Goal: Download file/media

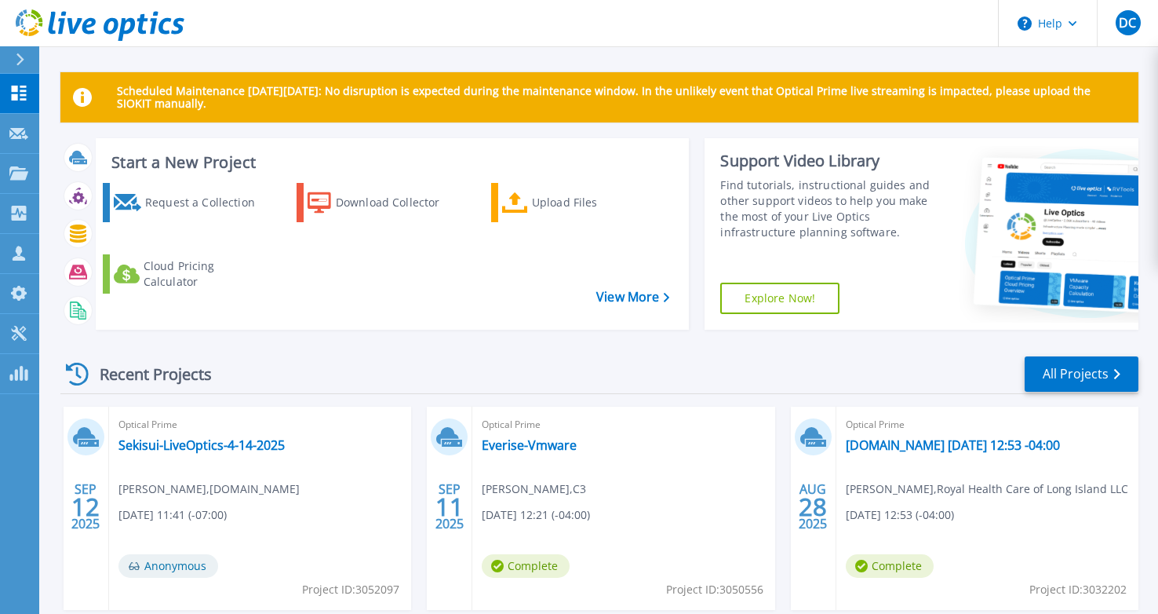
click at [373, 94] on p "Scheduled Maintenance [DATE][DATE]: No disruption is expected during the mainte…" at bounding box center [621, 97] width 1009 height 25
click at [1036, 18] on button "Help" at bounding box center [1048, 23] width 98 height 47
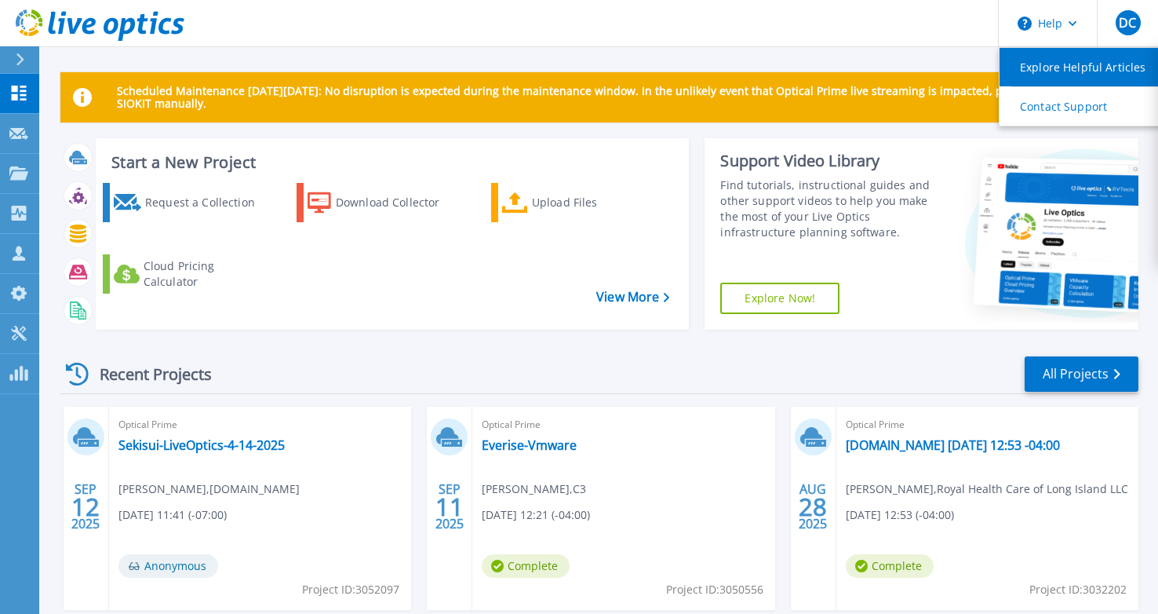
click at [1053, 60] on link "Explore Helpful Articles" at bounding box center [1087, 67] width 175 height 38
click at [619, 347] on div "Recent Projects All Projects SEP 12 2025 Optical Prime Sekisui-LiveOptics-4-14-…" at bounding box center [599, 615] width 1078 height 546
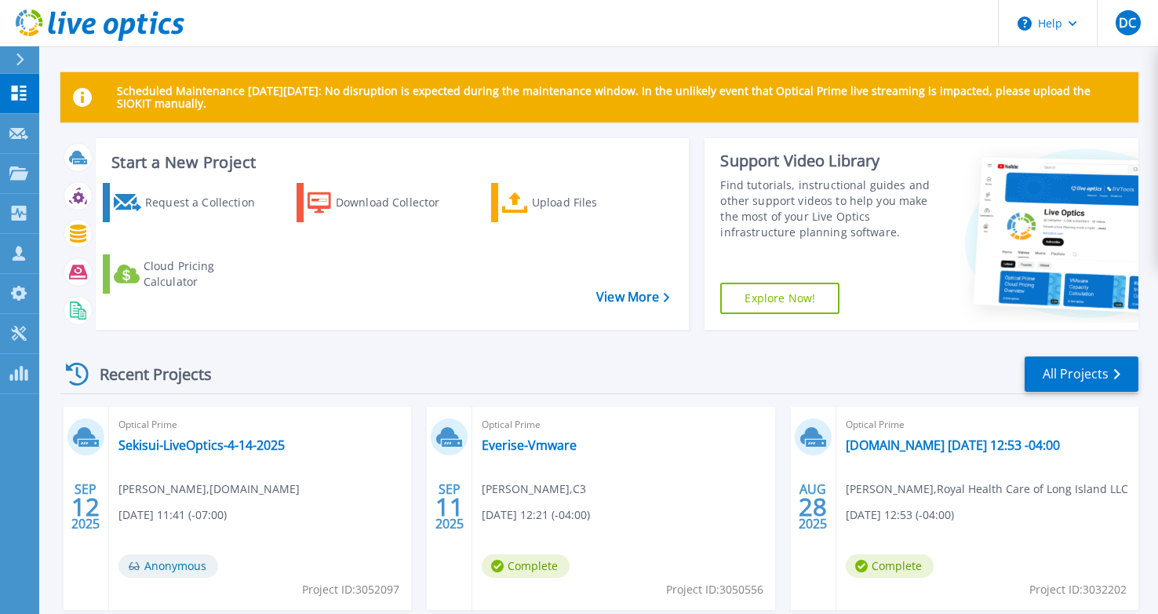
click at [642, 395] on div "Recent Projects All Projects SEP 12 2025 Optical Prime Sekisui-LiveOptics-4-14-…" at bounding box center [599, 615] width 1078 height 546
click at [454, 571] on div "SEP 11 2025" at bounding box center [450, 507] width 46 height 203
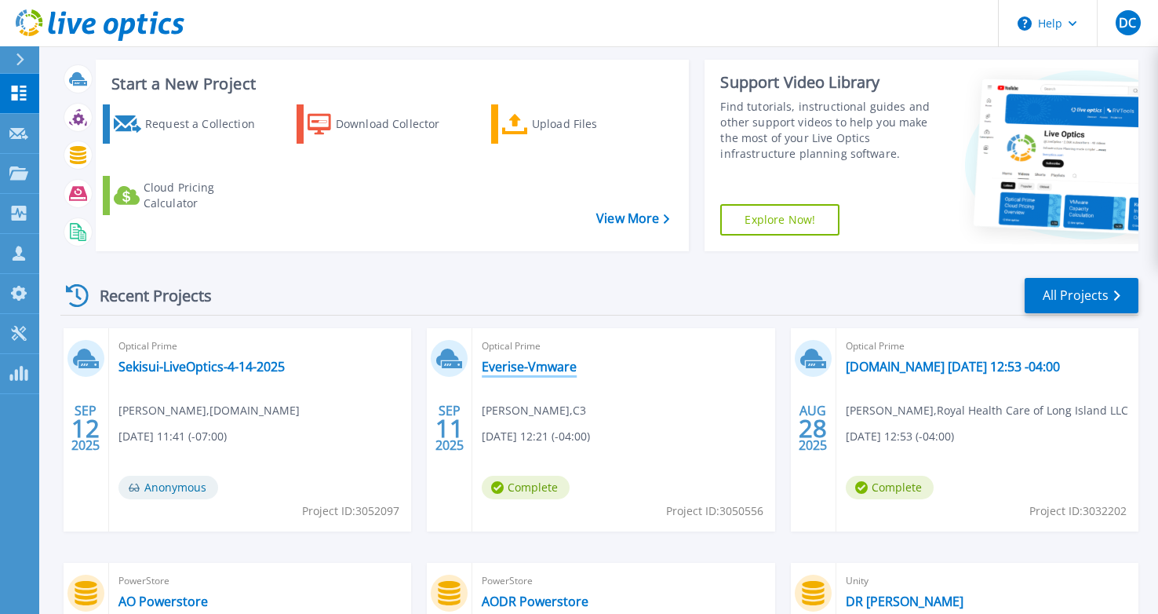
click at [554, 367] on link "Everise-Vmware" at bounding box center [529, 367] width 95 height 16
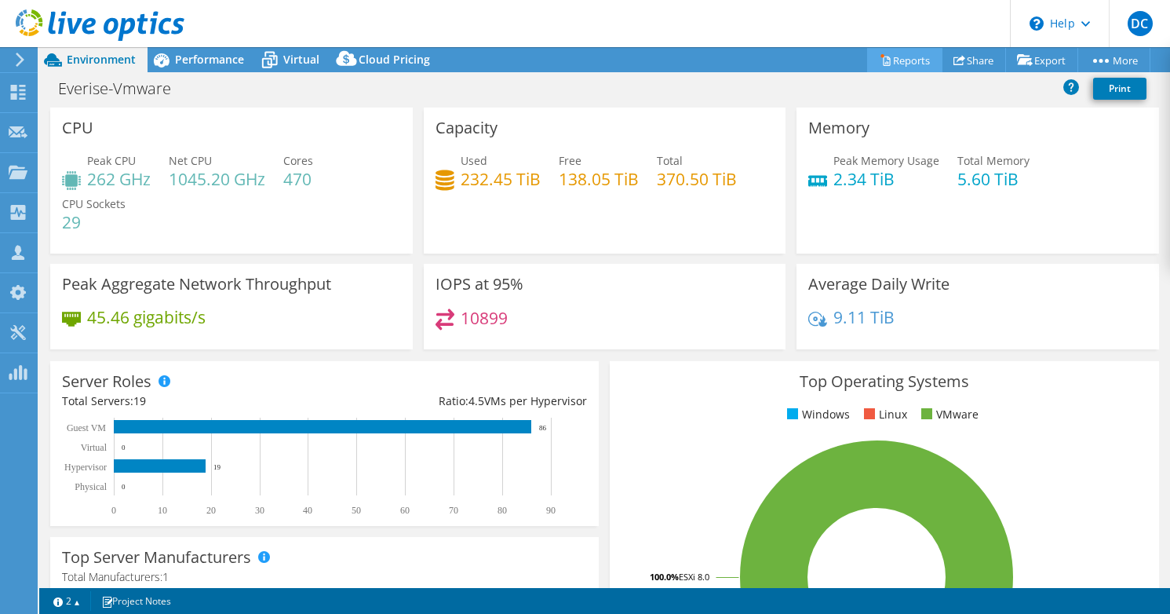
click at [887, 60] on link "Reports" at bounding box center [904, 60] width 75 height 24
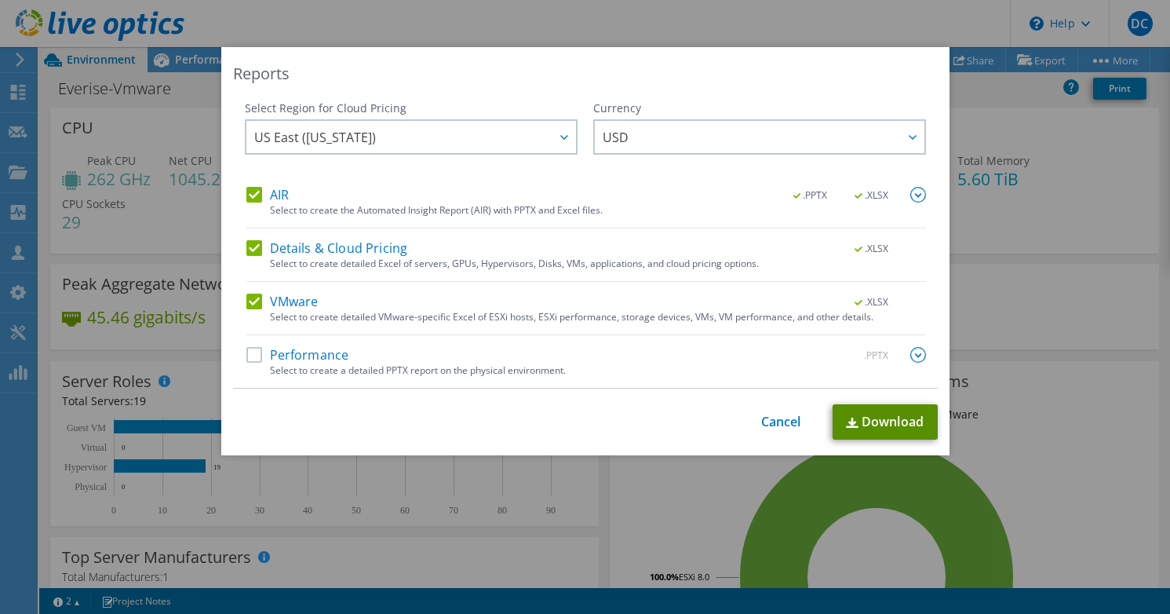
click at [871, 421] on link "Download" at bounding box center [884, 421] width 105 height 35
click at [257, 194] on label "AIR" at bounding box center [267, 195] width 42 height 16
click at [0, 0] on input "AIR" at bounding box center [0, 0] width 0 height 0
click at [247, 249] on label "Details & Cloud Pricing" at bounding box center [327, 248] width 162 height 16
click at [0, 0] on input "Details & Cloud Pricing" at bounding box center [0, 0] width 0 height 0
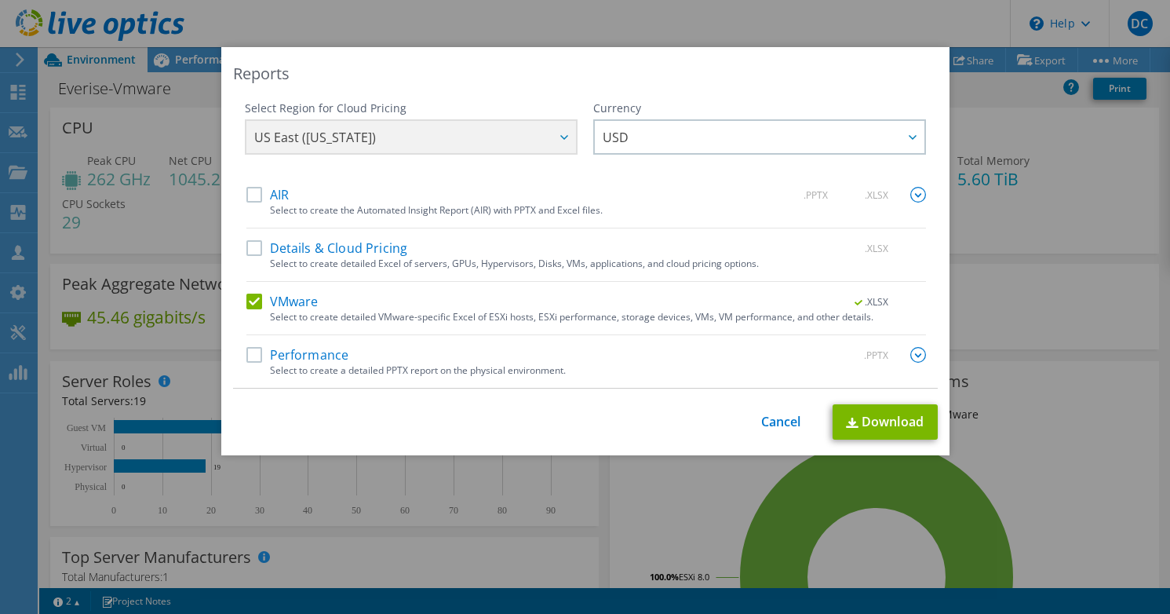
click at [246, 302] on label "VMware" at bounding box center [282, 301] width 72 height 16
click at [0, 0] on input "VMware" at bounding box center [0, 0] width 0 height 0
click at [250, 347] on label "Performance" at bounding box center [297, 355] width 103 height 16
click at [0, 0] on input "Performance" at bounding box center [0, 0] width 0 height 0
click at [910, 353] on img at bounding box center [918, 355] width 16 height 16
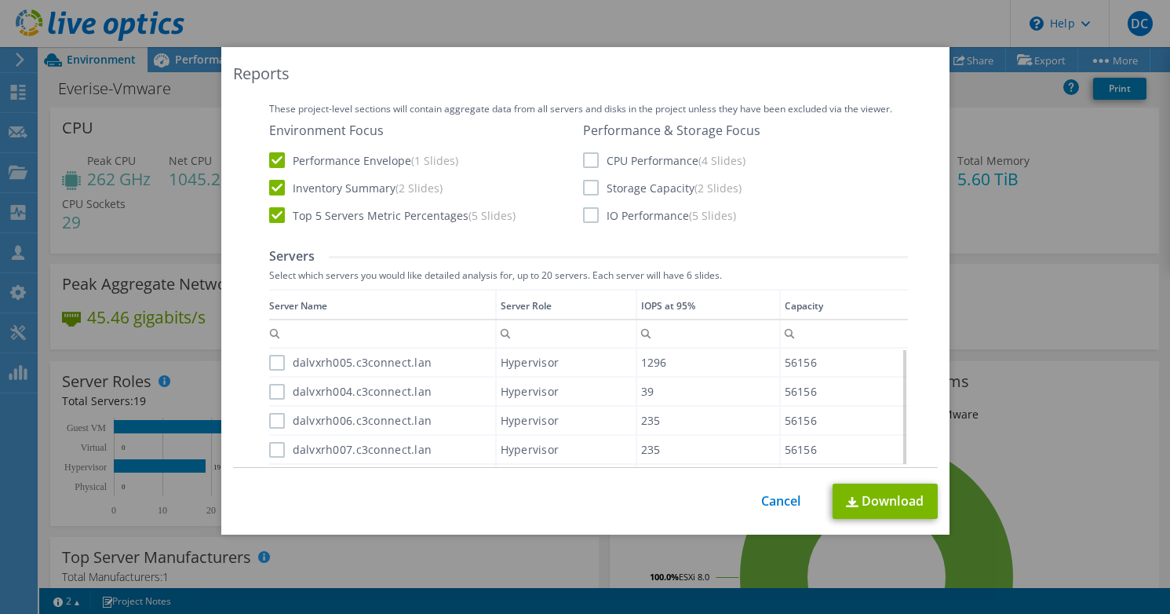
scroll to position [314, 0]
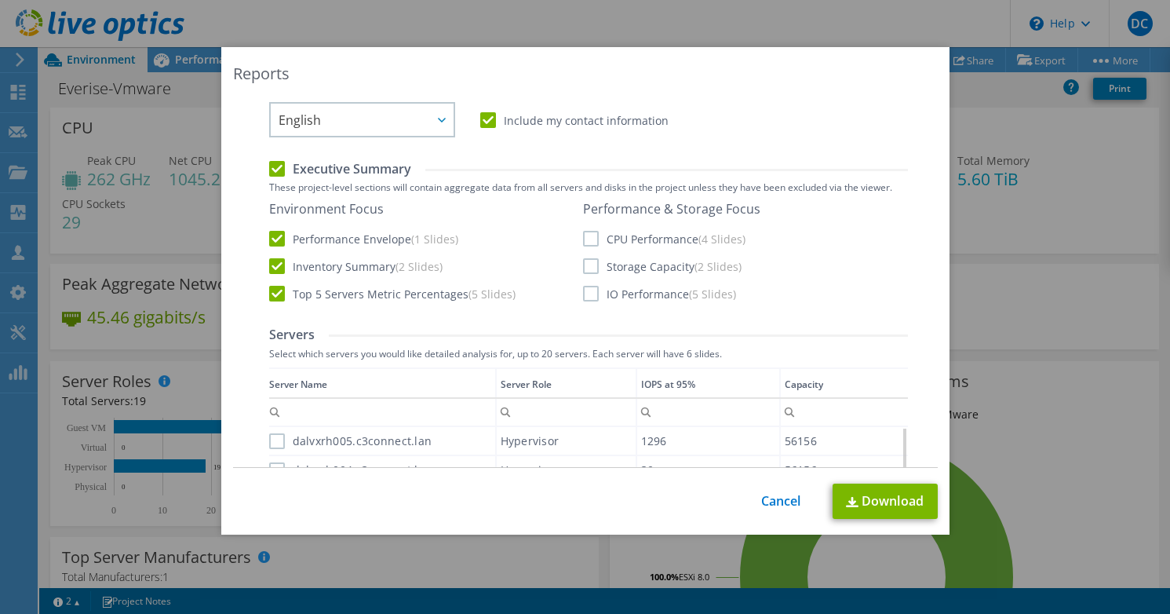
drag, startPoint x: 266, startPoint y: 265, endPoint x: 277, endPoint y: 286, distance: 23.9
click at [269, 265] on label "Inventory Summary (2 Slides)" at bounding box center [355, 266] width 173 height 16
click at [0, 0] on input "Inventory Summary (2 Slides)" at bounding box center [0, 0] width 0 height 0
click at [277, 289] on label "Top 5 Servers Metric Percentages (5 Slides)" at bounding box center [392, 294] width 246 height 16
click at [0, 0] on input "Top 5 Servers Metric Percentages (5 Slides)" at bounding box center [0, 0] width 0 height 0
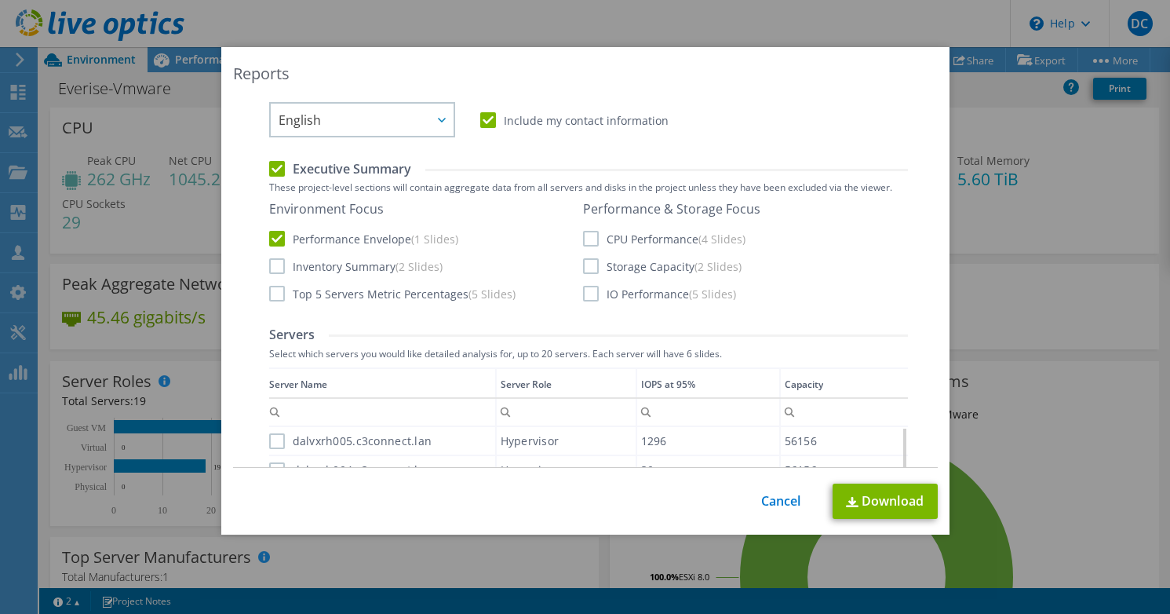
click at [591, 235] on label "CPU Performance (4 Slides)" at bounding box center [664, 239] width 162 height 16
click at [0, 0] on input "CPU Performance (4 Slides)" at bounding box center [0, 0] width 0 height 0
click at [588, 290] on label "IO Performance (5 Slides)" at bounding box center [659, 294] width 153 height 16
click at [0, 0] on input "IO Performance (5 Slides)" at bounding box center [0, 0] width 0 height 0
click at [900, 508] on link "Download" at bounding box center [884, 500] width 105 height 35
